Goal: Task Accomplishment & Management: Use online tool/utility

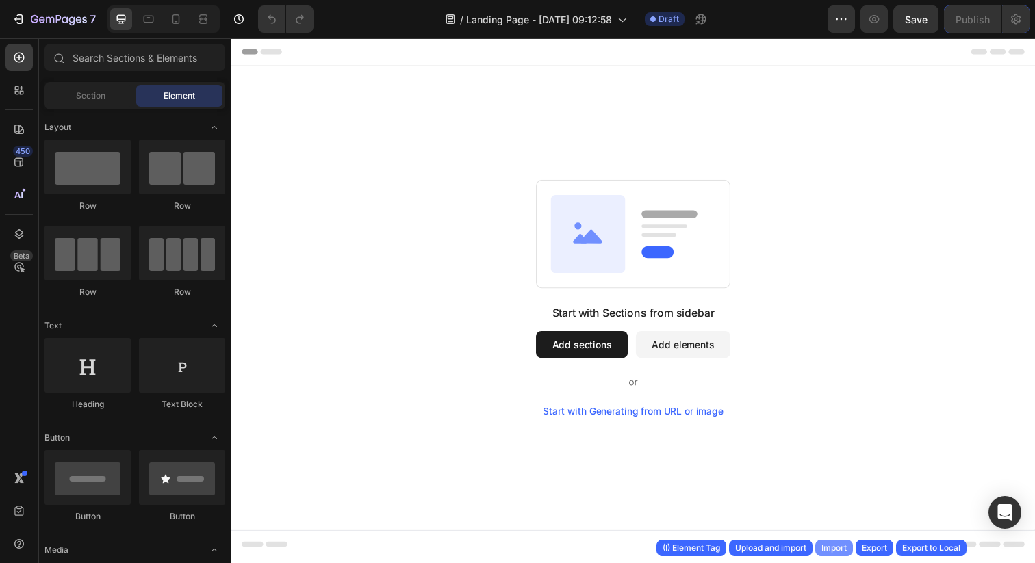
click at [828, 548] on div "Import" at bounding box center [834, 548] width 25 height 12
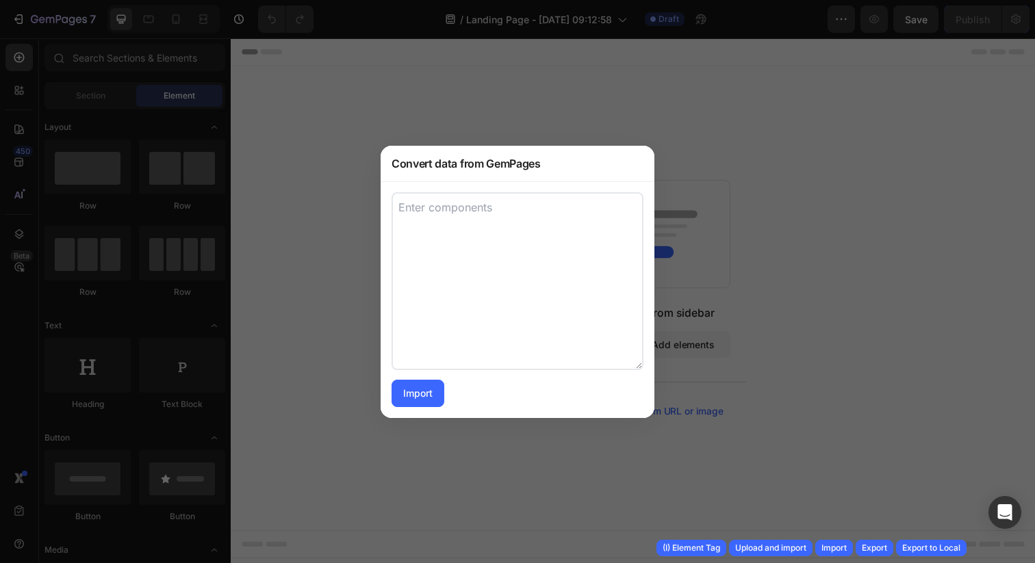
click at [528, 305] on textarea at bounding box center [518, 281] width 252 height 178
paste textarea "[ { "advanced": { "blockPadding": "base", "border": { "desktop": { "normal": { …"
type textarea "[ { "advanced": { "blockPadding": "base", "border": { "desktop": { "normal": { …"
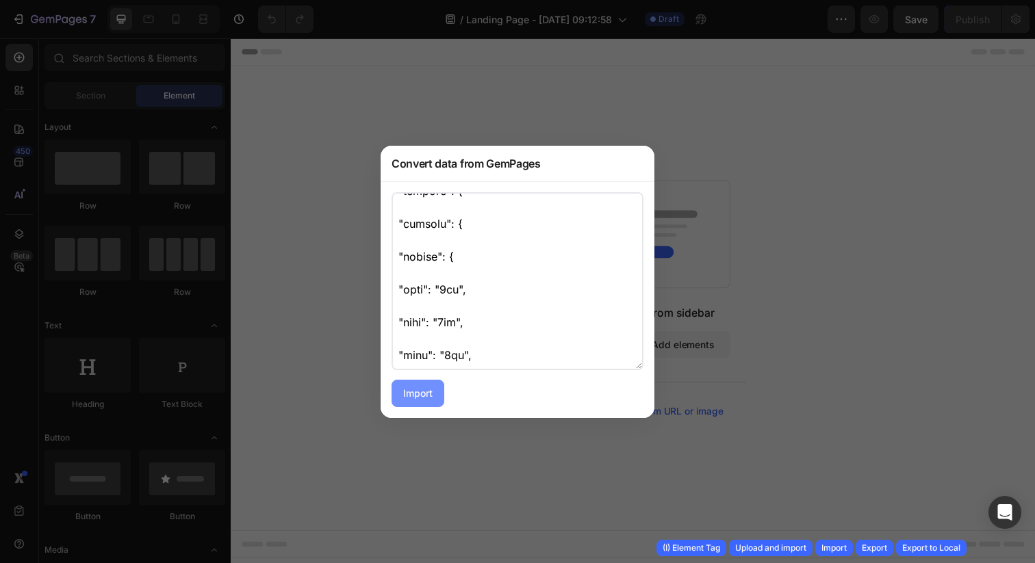
click at [435, 395] on button "Import" at bounding box center [418, 393] width 53 height 27
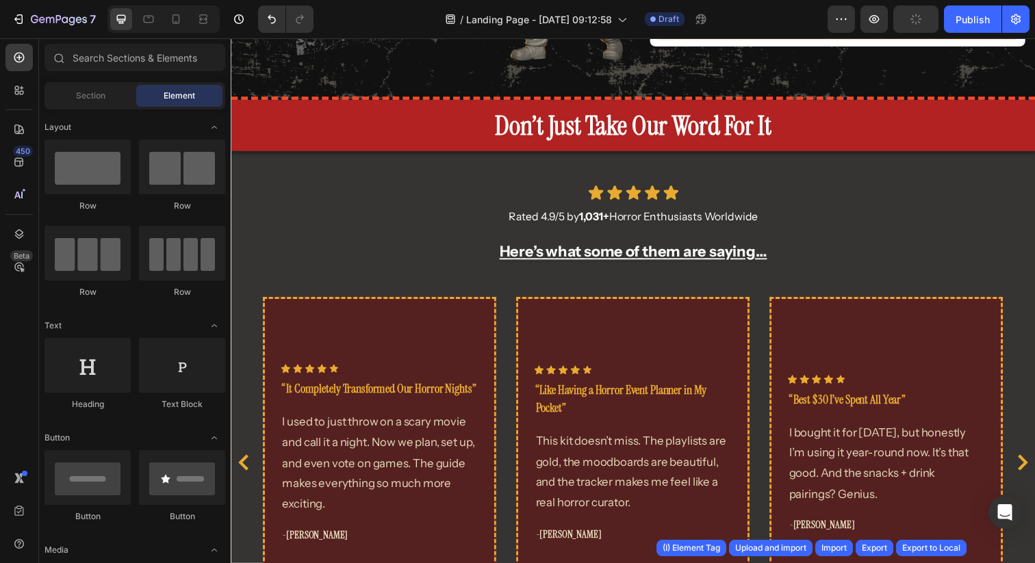
scroll to position [3518, 0]
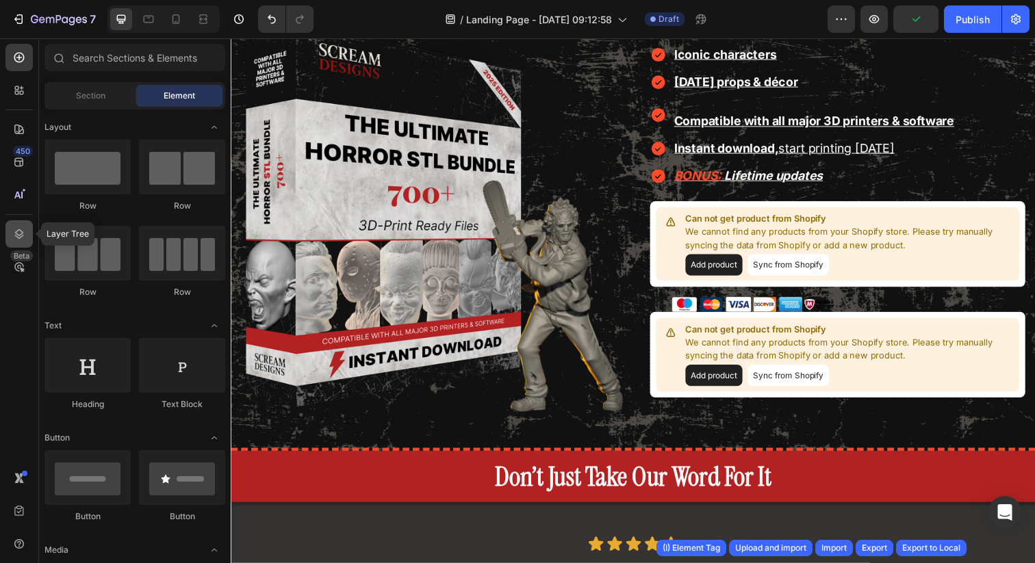
click at [16, 238] on icon at bounding box center [19, 234] width 14 height 14
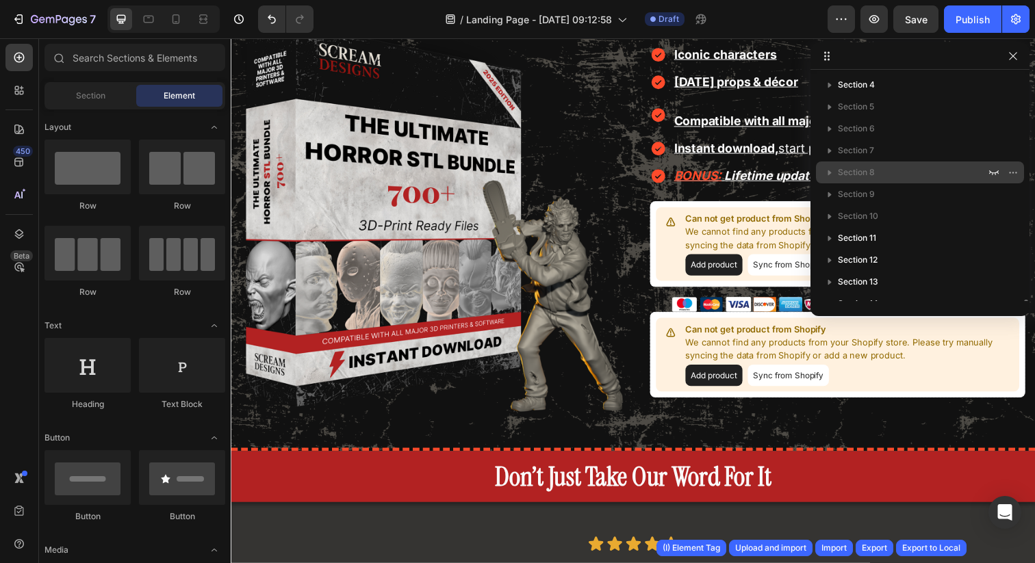
scroll to position [212, 0]
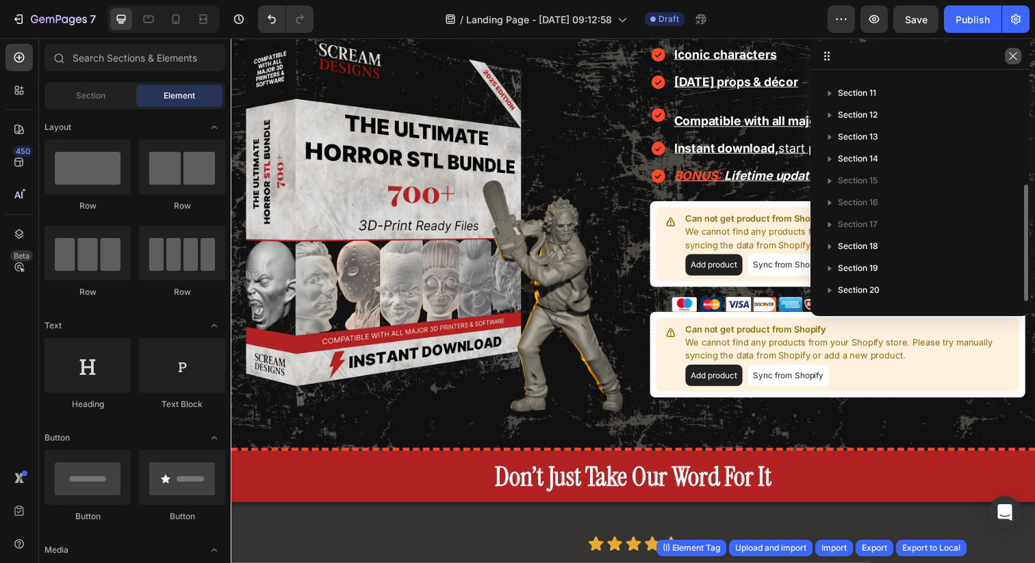
click at [1016, 58] on icon "button" at bounding box center [1013, 56] width 11 height 11
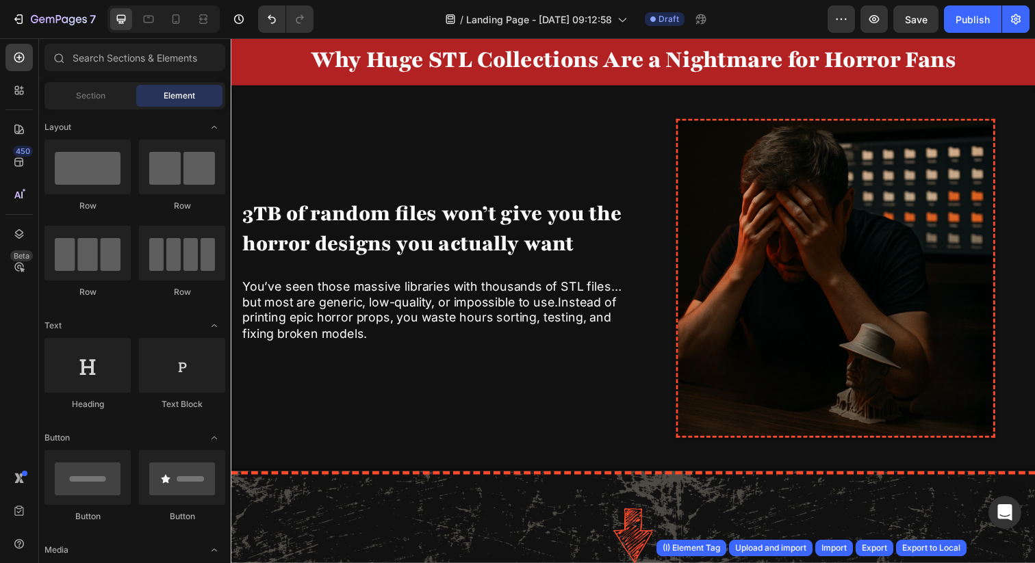
scroll to position [118, 0]
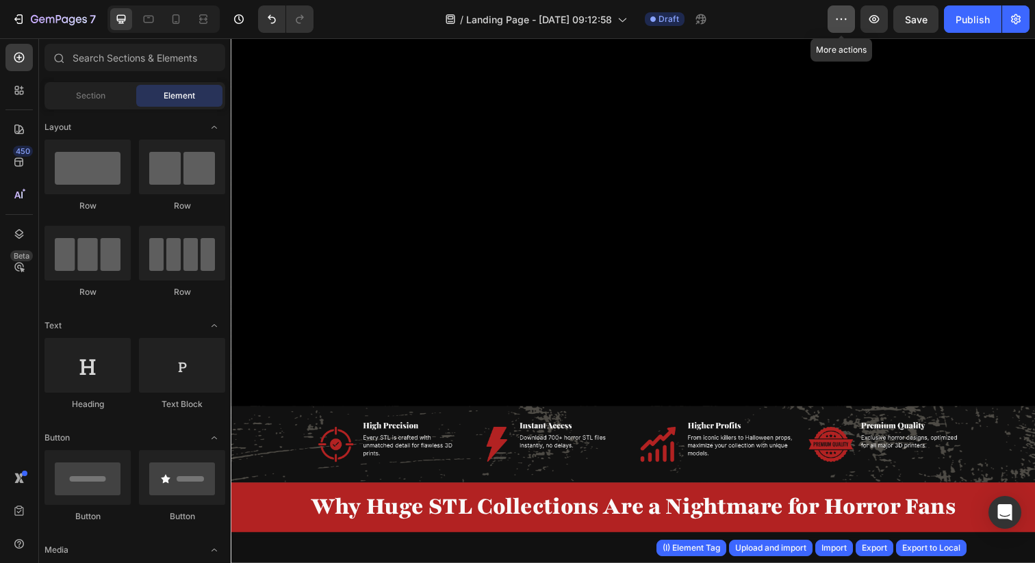
click at [846, 25] on icon "button" at bounding box center [842, 19] width 14 height 14
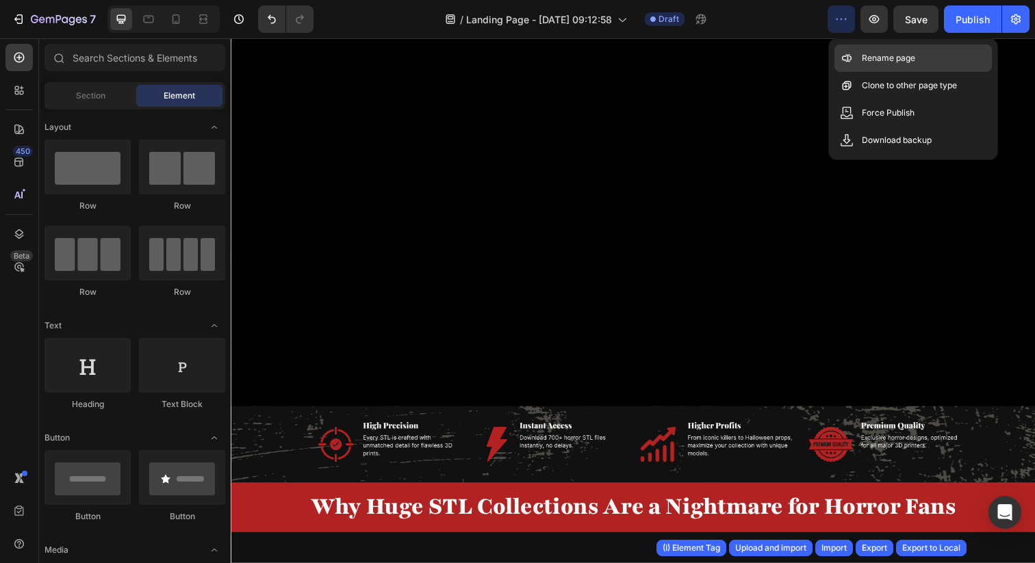
click at [891, 58] on p "Rename page" at bounding box center [888, 58] width 53 height 14
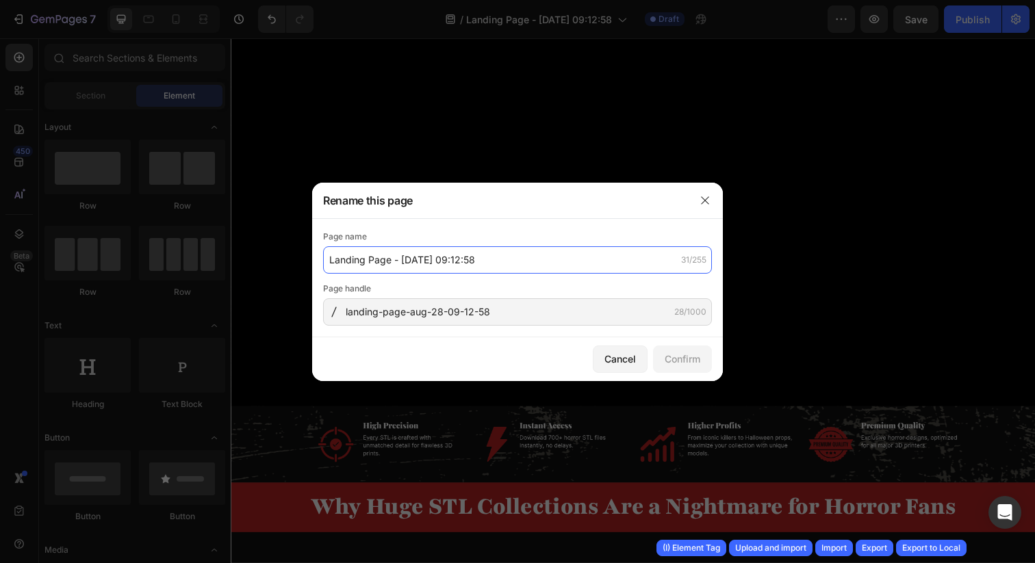
click at [498, 264] on input "Landing Page - [DATE] 09:12:58" at bounding box center [517, 259] width 389 height 27
paste input "gempages_backup_page_581746369023181539_2025-08-27-16-23-25"
type input "gempages_backup_page_581746369023181539_2025-08-27-16-23-25"
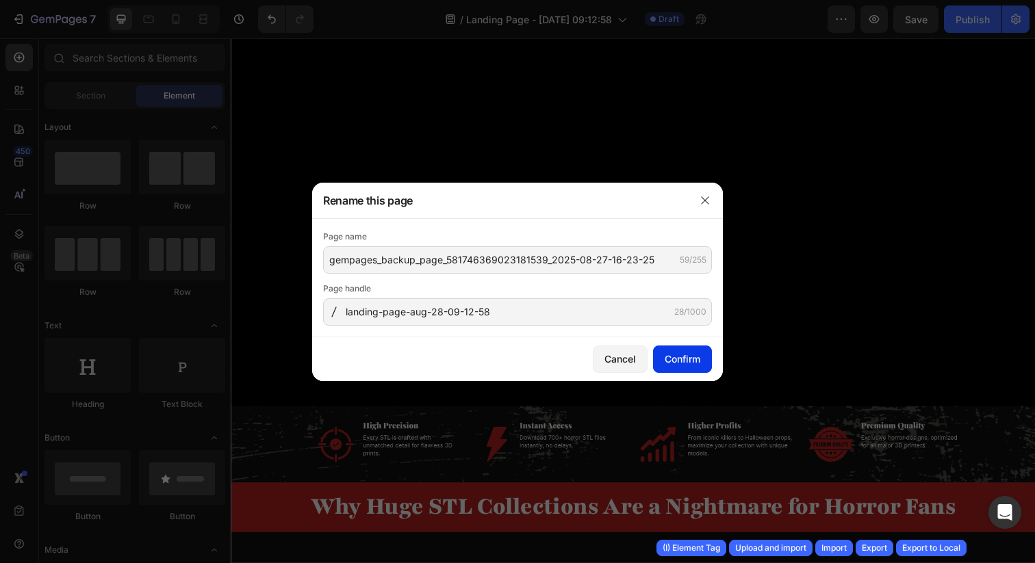
click at [681, 363] on div "Confirm" at bounding box center [683, 359] width 36 height 14
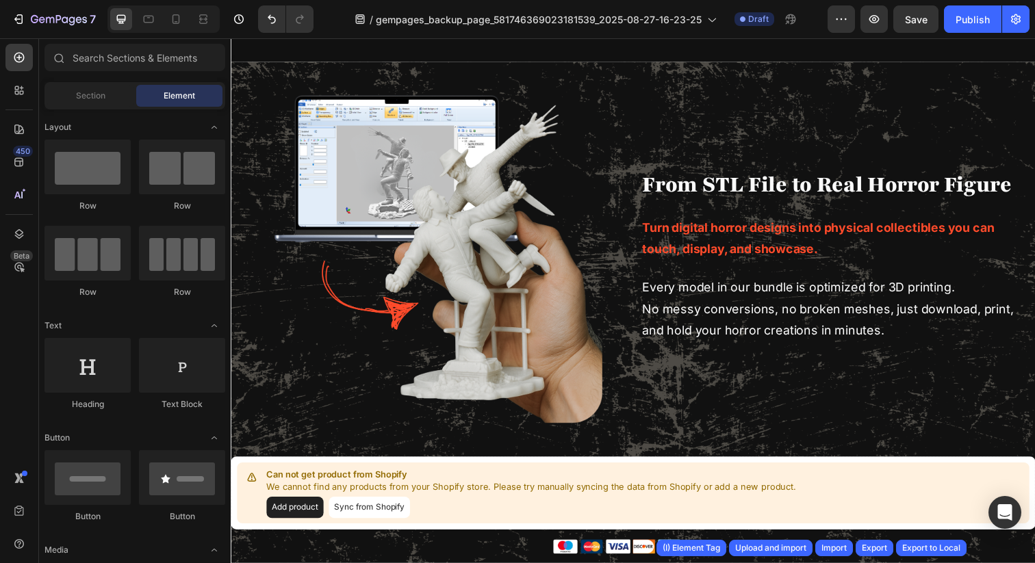
scroll to position [2262, 0]
